Goal: Information Seeking & Learning: Learn about a topic

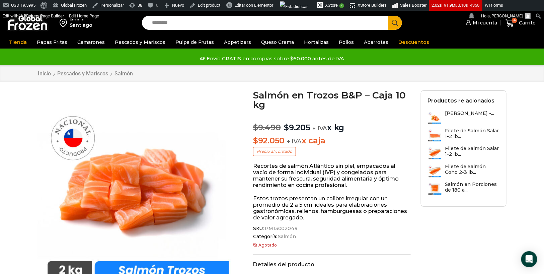
click at [22, 31] on img at bounding box center [28, 22] width 42 height 17
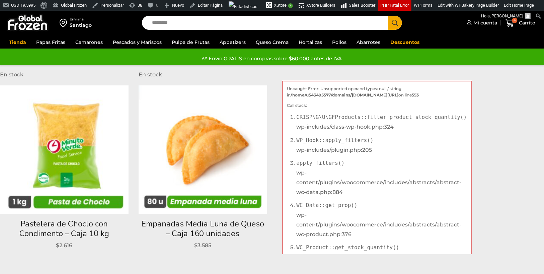
click at [39, 33] on div at bounding box center [28, 23] width 42 height 24
click at [35, 29] on img at bounding box center [28, 22] width 42 height 17
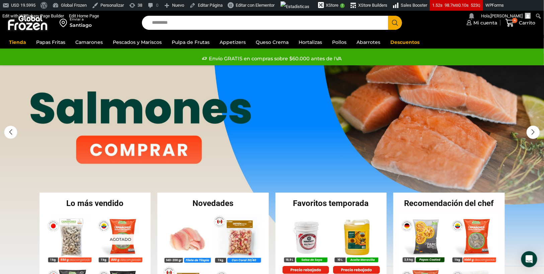
click at [184, 149] on link "1 / 3" at bounding box center [272, 165] width 545 height 201
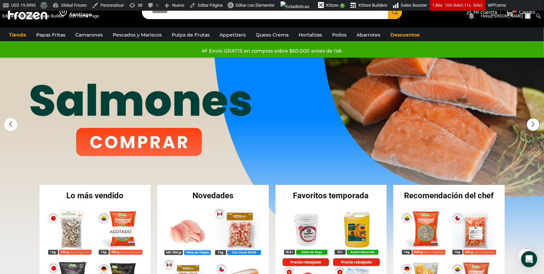
click at [532, 123] on div "Next slide" at bounding box center [533, 124] width 13 height 13
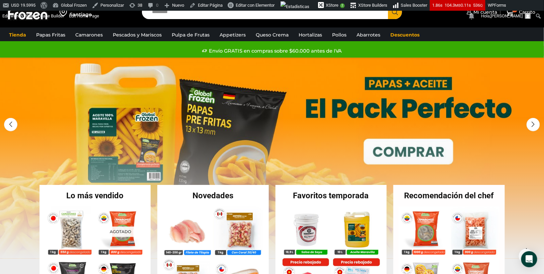
click at [412, 148] on link "2 / 3" at bounding box center [272, 158] width 545 height 201
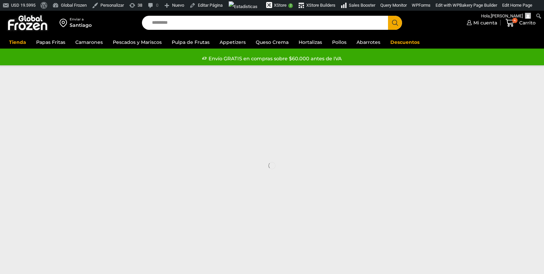
scroll to position [11, 0]
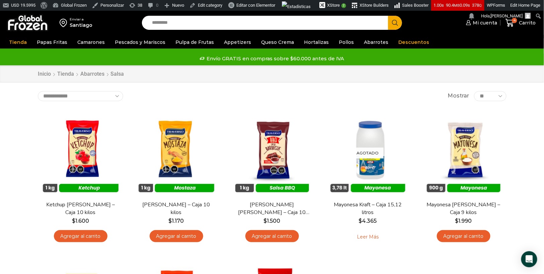
click at [25, 23] on img at bounding box center [28, 22] width 42 height 17
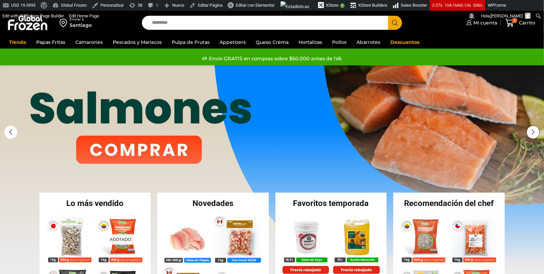
click at [535, 133] on div "Next slide" at bounding box center [533, 132] width 13 height 13
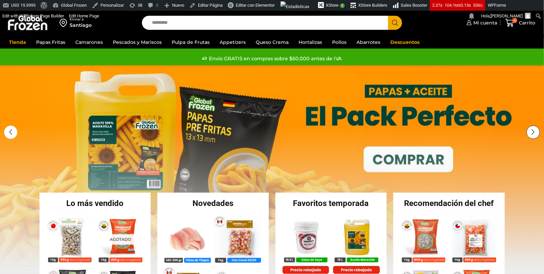
click at [535, 132] on div "Next slide" at bounding box center [533, 132] width 13 height 13
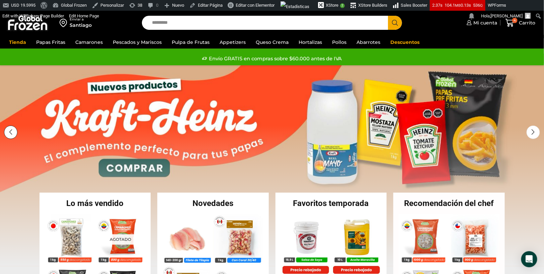
click at [7, 132] on div "Previous slide" at bounding box center [10, 132] width 13 height 13
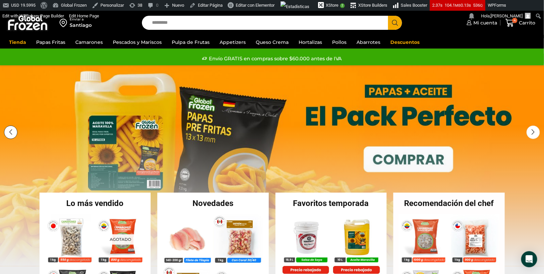
click at [7, 132] on div "Previous slide" at bounding box center [10, 132] width 13 height 13
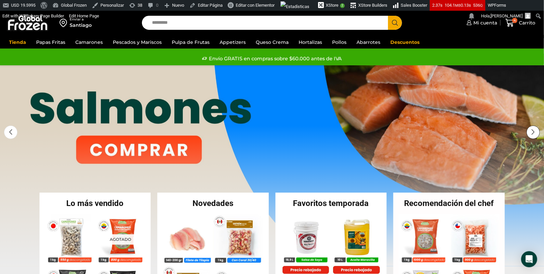
click at [532, 128] on div "Next slide" at bounding box center [533, 132] width 13 height 13
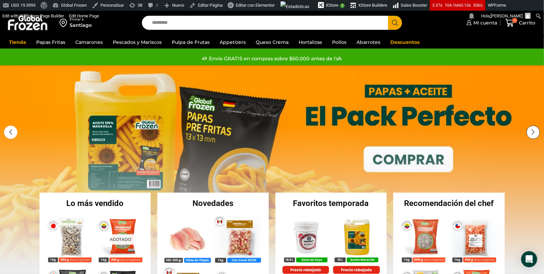
click at [532, 128] on div "Next slide" at bounding box center [533, 132] width 13 height 13
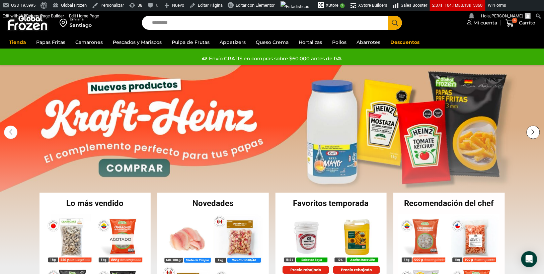
click at [532, 128] on div "Next slide" at bounding box center [533, 132] width 13 height 13
